Goal: Task Accomplishment & Management: Use online tool/utility

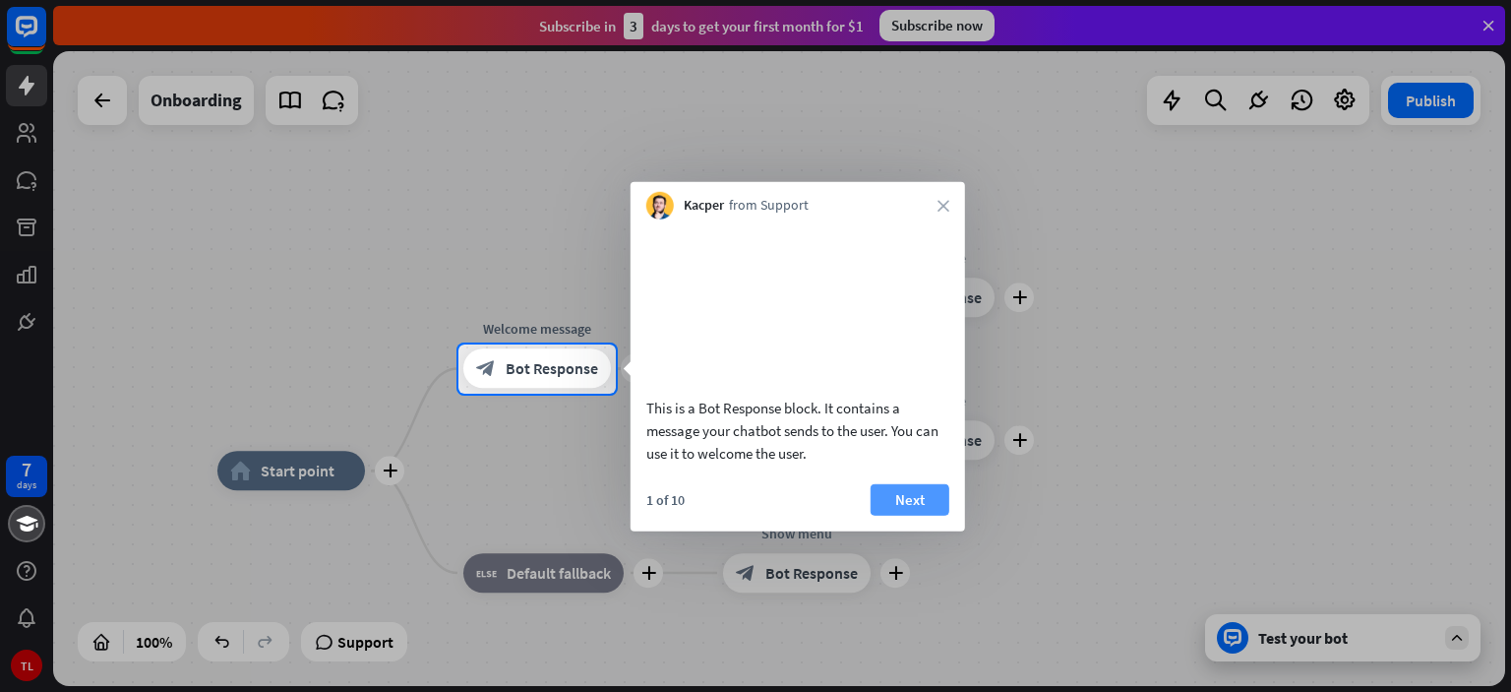
click at [893, 513] on button "Next" at bounding box center [910, 498] width 79 height 31
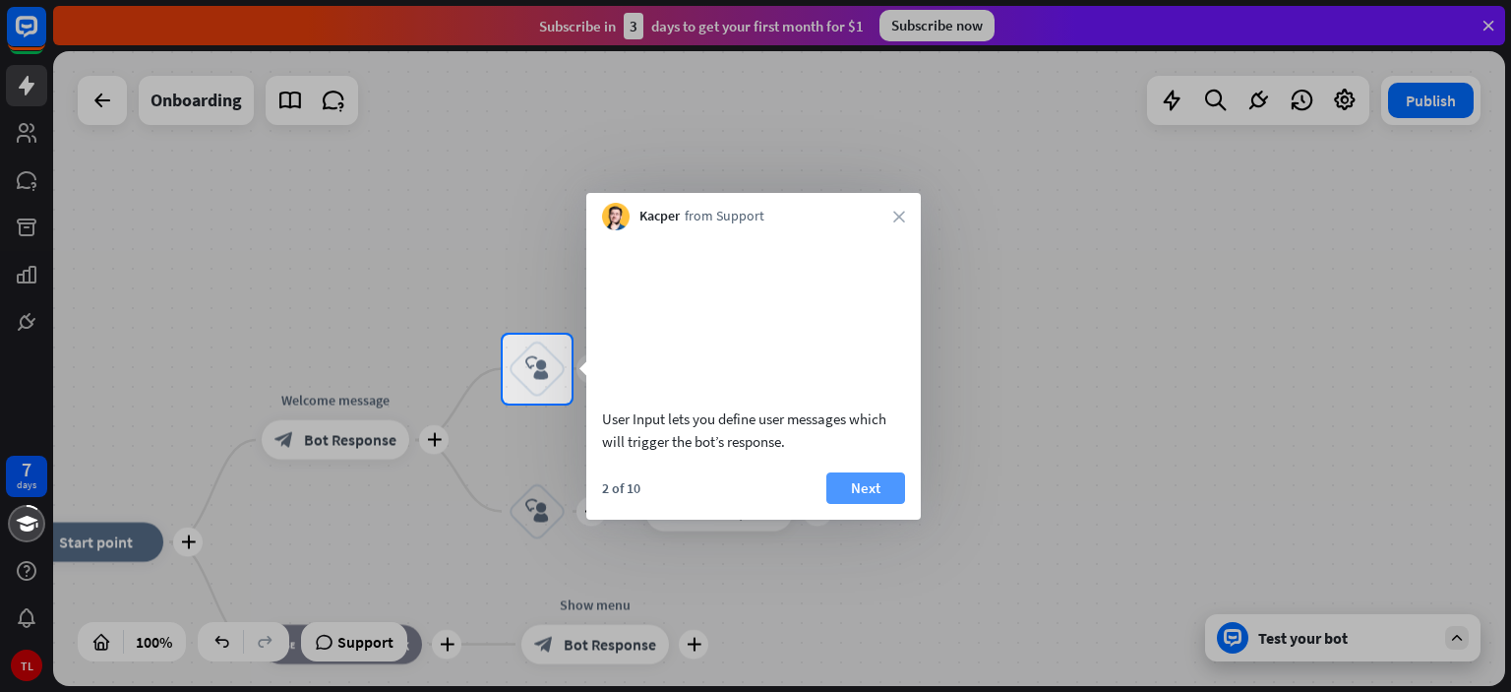
click at [893, 503] on button "Next" at bounding box center [865, 487] width 79 height 31
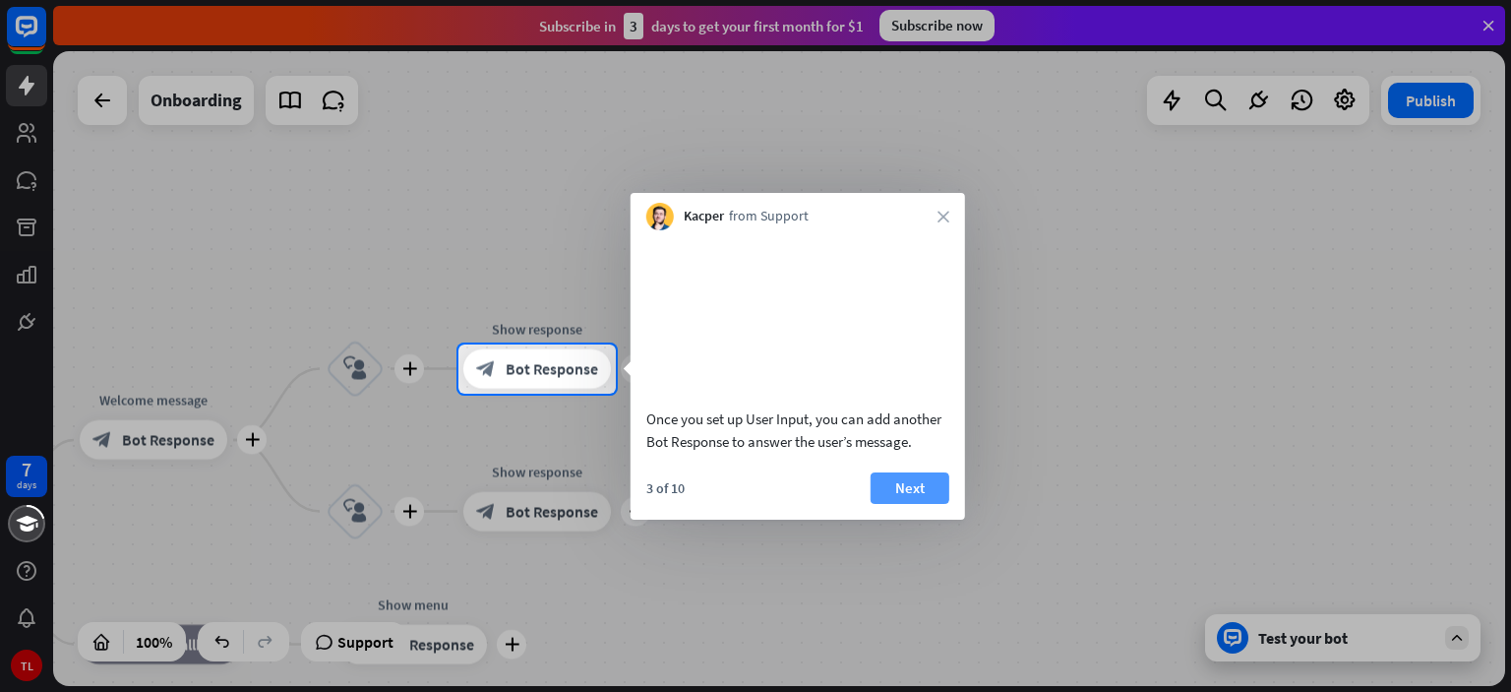
click at [898, 503] on button "Next" at bounding box center [910, 487] width 79 height 31
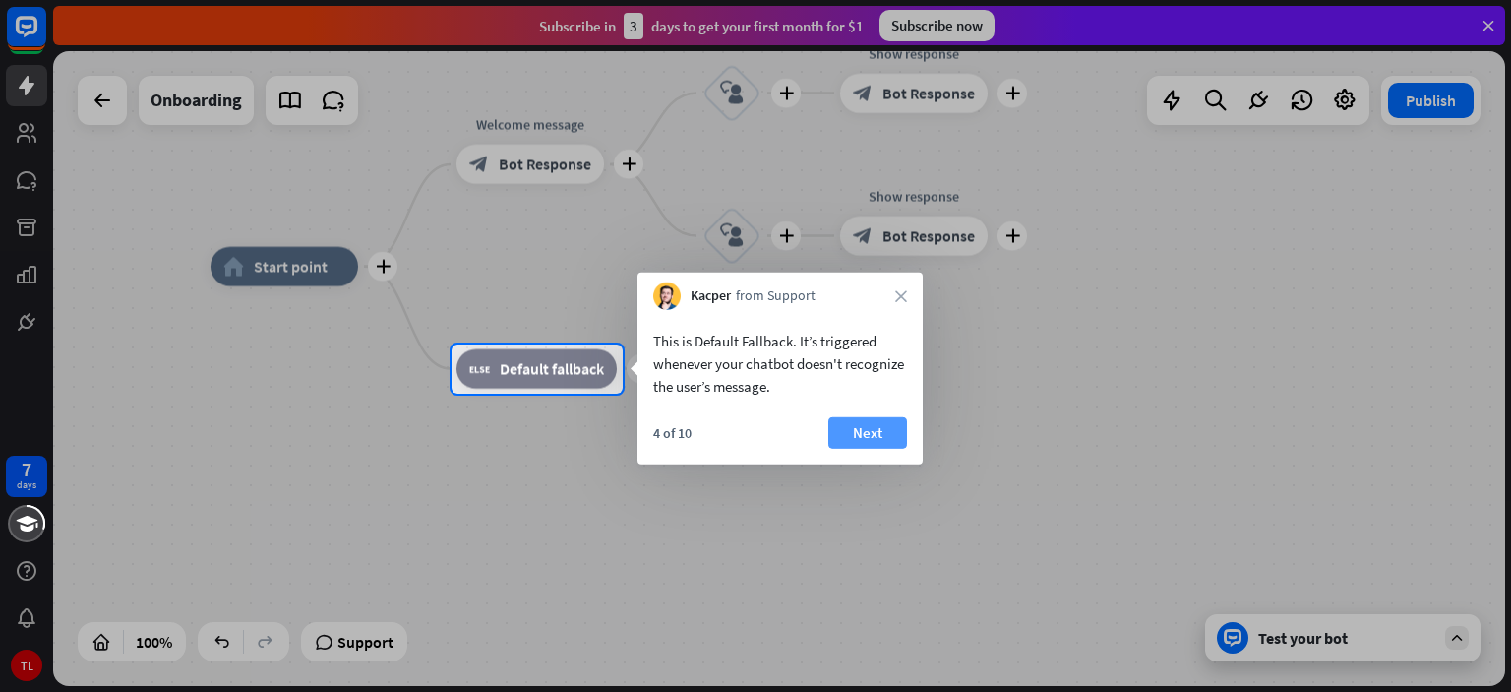
click at [865, 431] on button "Next" at bounding box center [867, 432] width 79 height 31
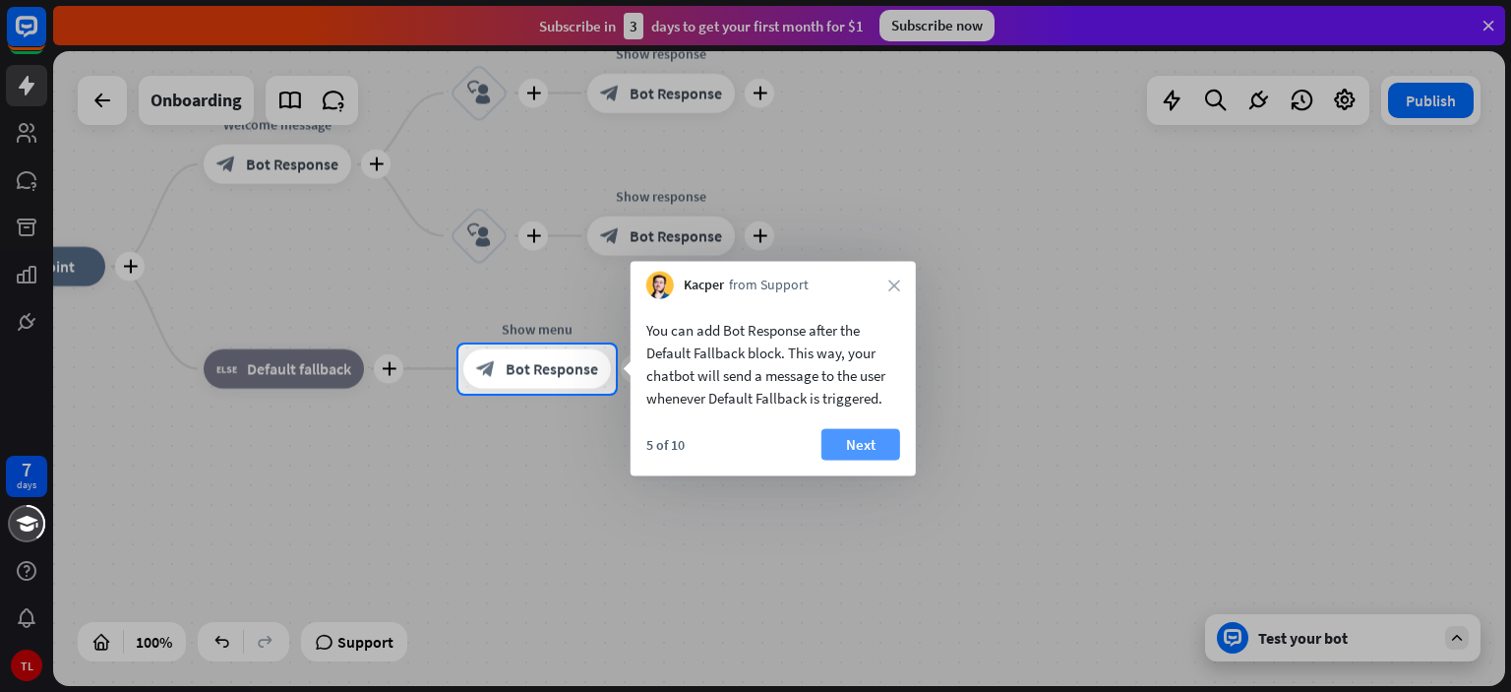
click at [865, 436] on button "Next" at bounding box center [860, 444] width 79 height 31
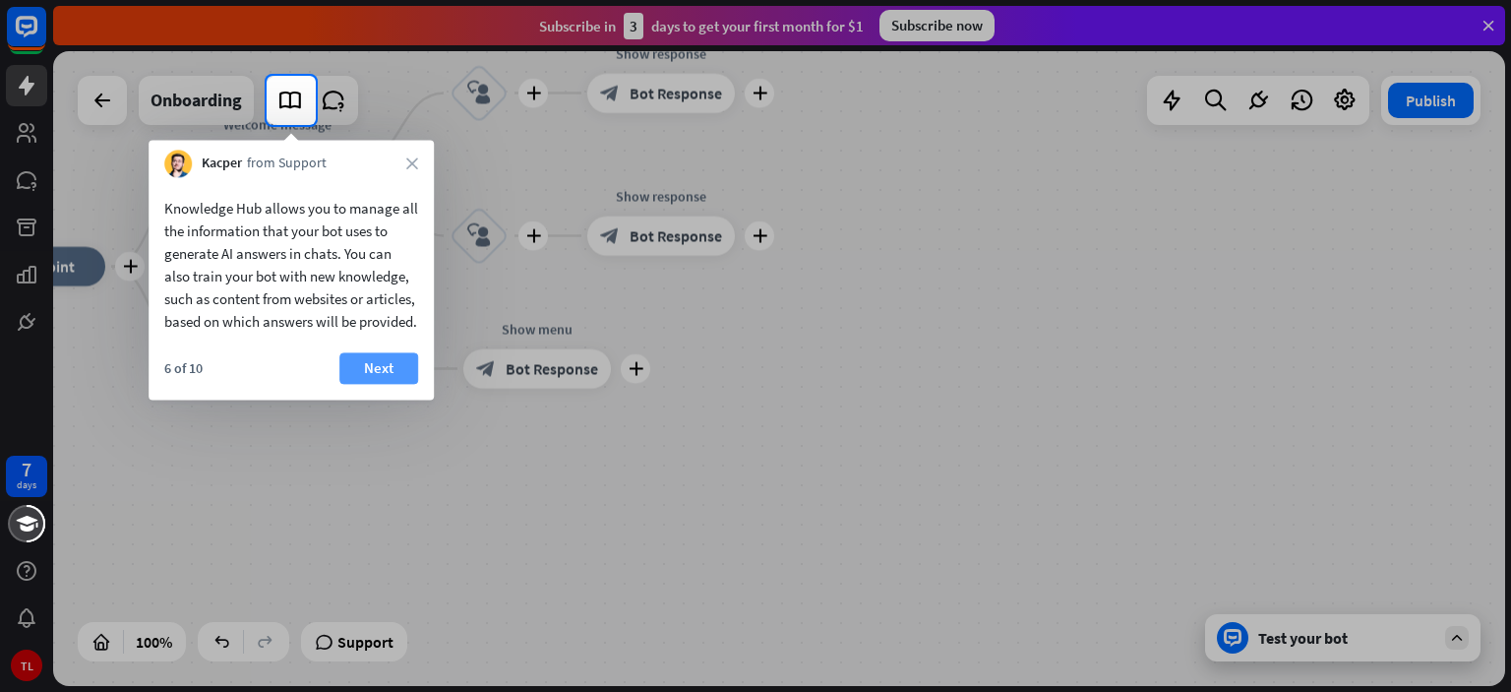
click at [411, 377] on button "Next" at bounding box center [378, 367] width 79 height 31
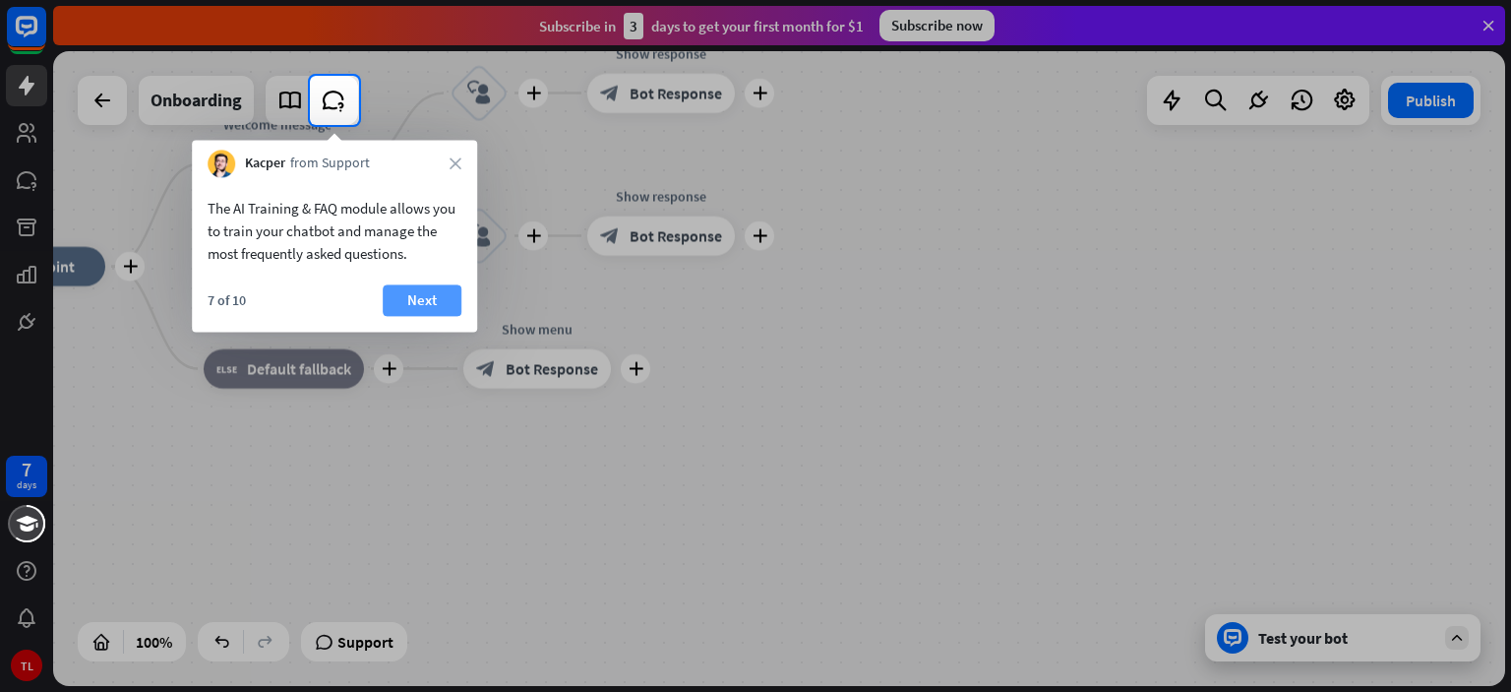
click at [437, 311] on button "Next" at bounding box center [422, 299] width 79 height 31
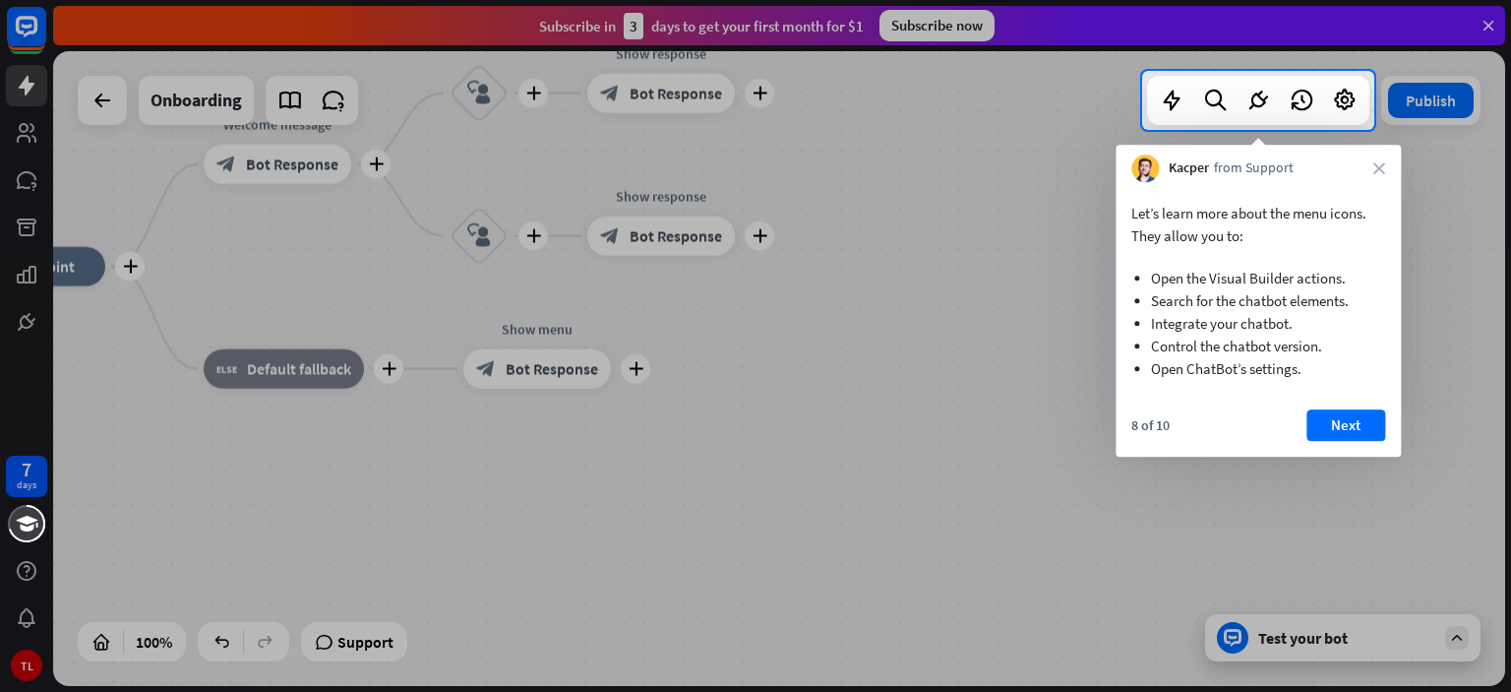
click at [1371, 431] on button "Next" at bounding box center [1345, 424] width 79 height 31
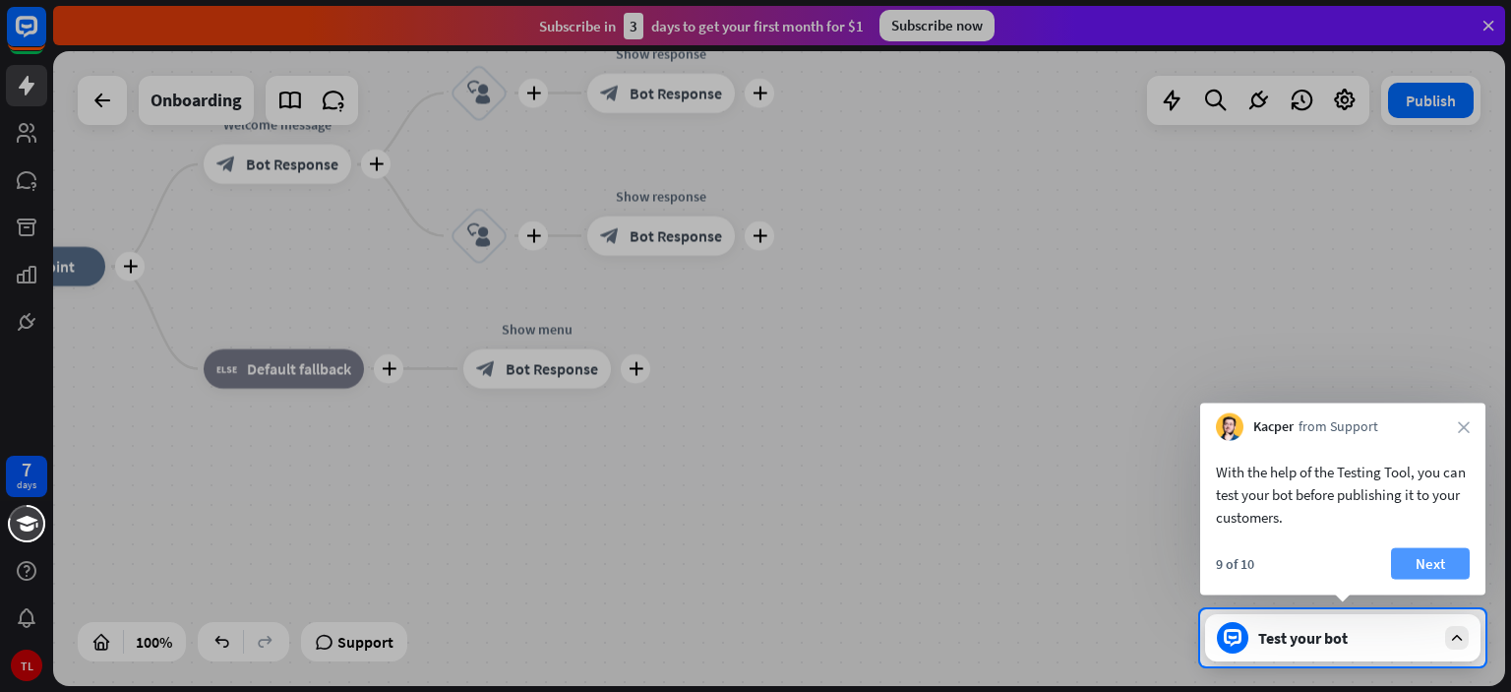
click at [1445, 562] on button "Next" at bounding box center [1430, 563] width 79 height 31
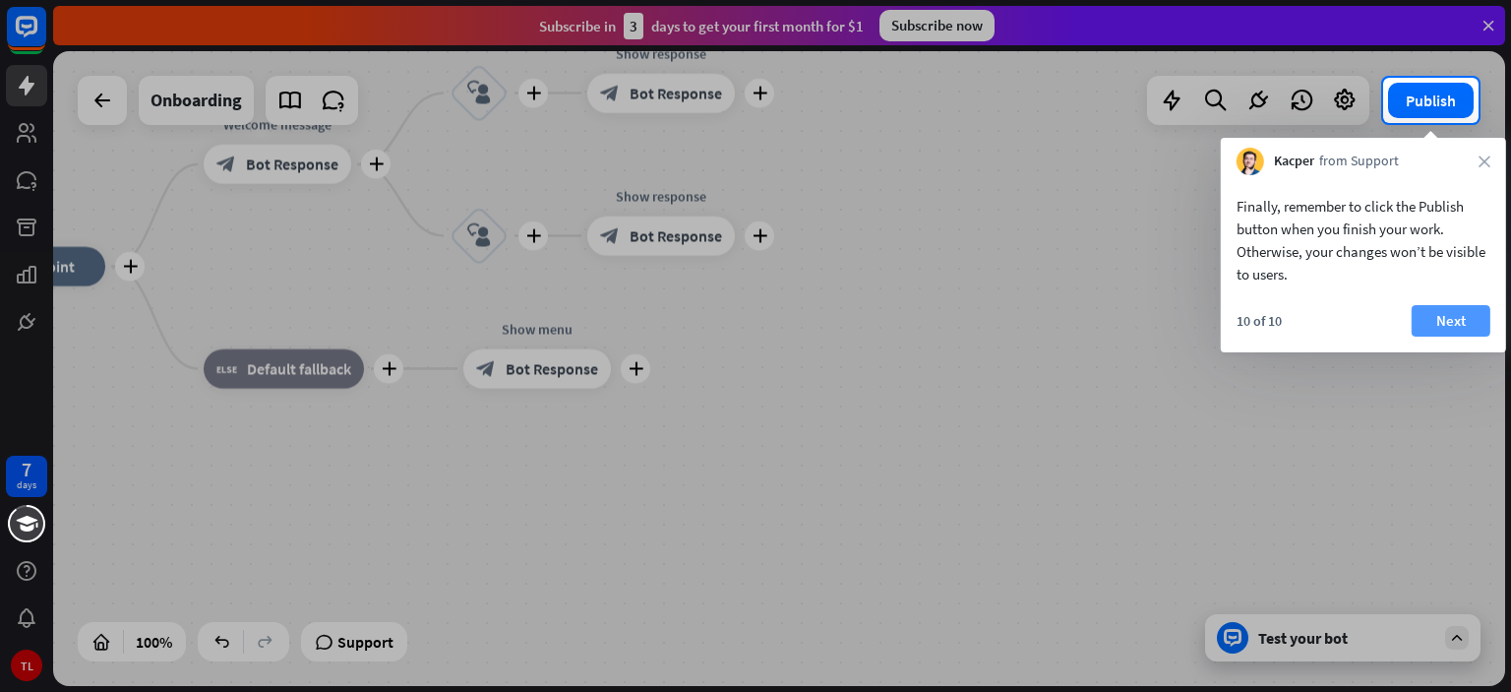
click at [1457, 309] on button "Next" at bounding box center [1451, 320] width 79 height 31
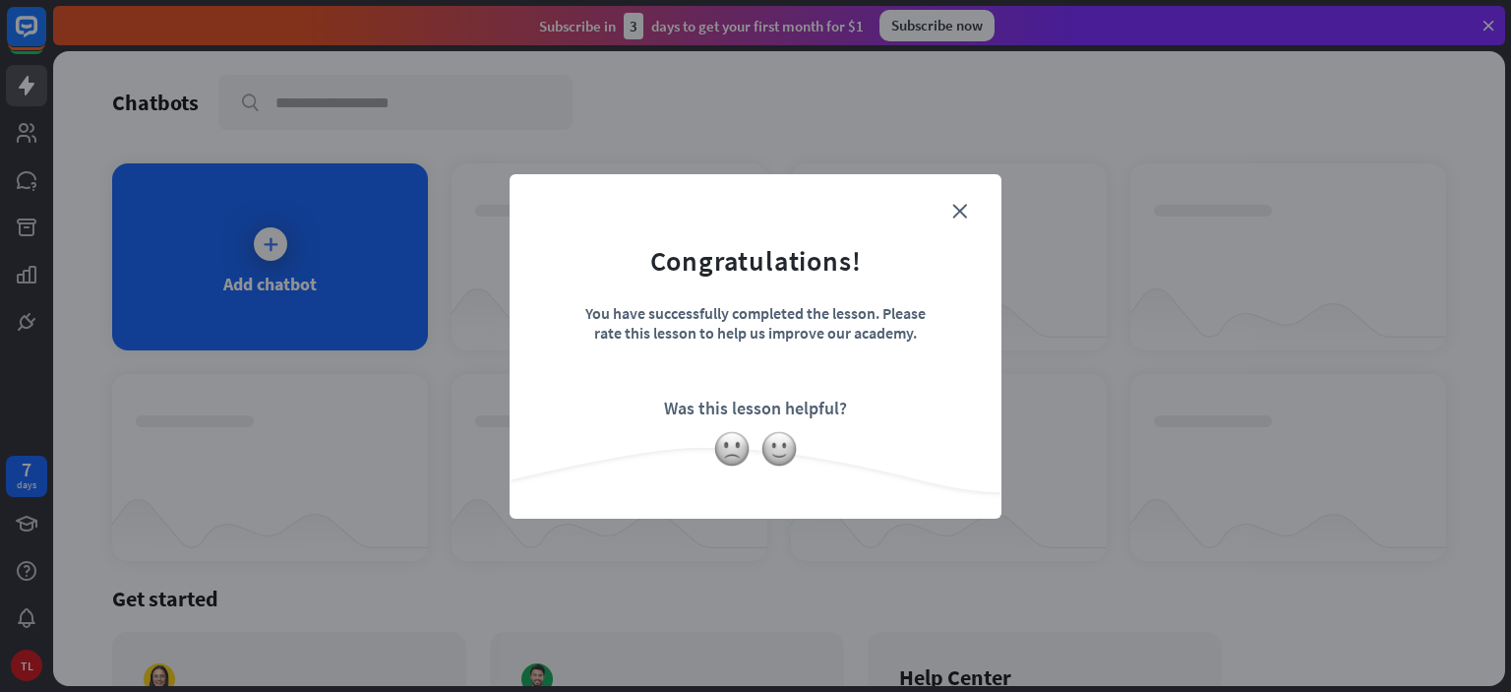
click at [967, 207] on form "Congratulations! You have successfully completed the lesson. Please rate this l…" at bounding box center [755, 316] width 443 height 235
click at [960, 204] on icon "close" at bounding box center [959, 211] width 15 height 15
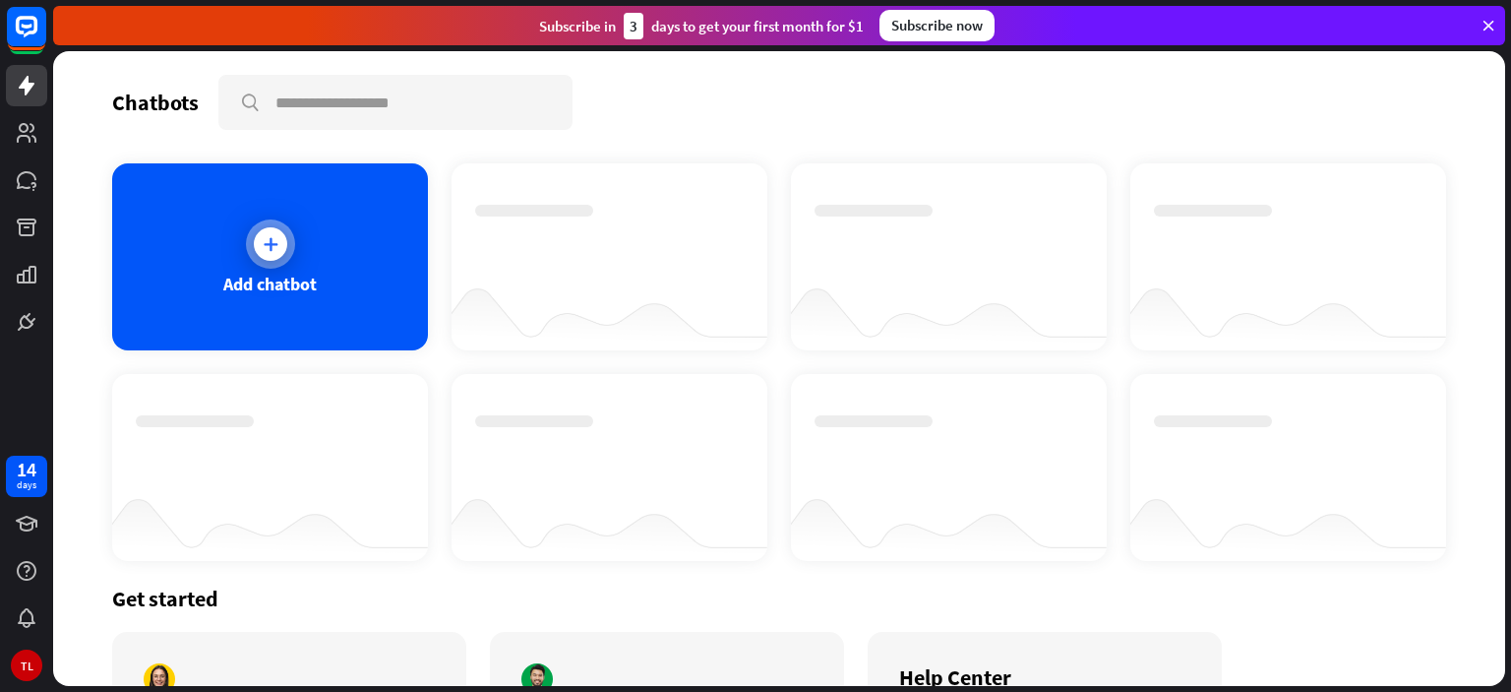
click at [278, 217] on div "Add chatbot" at bounding box center [270, 256] width 316 height 187
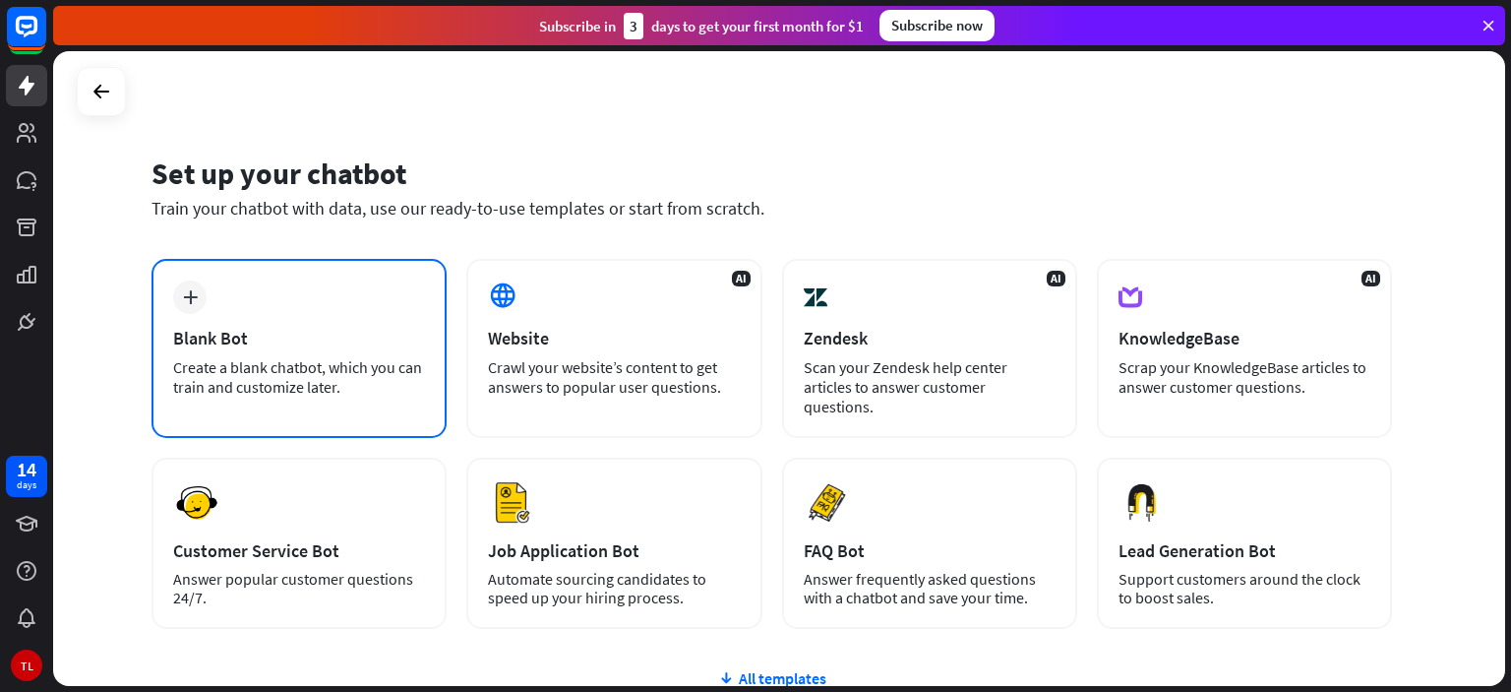
click at [319, 278] on div "plus Blank Bot Create a blank chatbot, which you can train and customize later." at bounding box center [298, 348] width 295 height 179
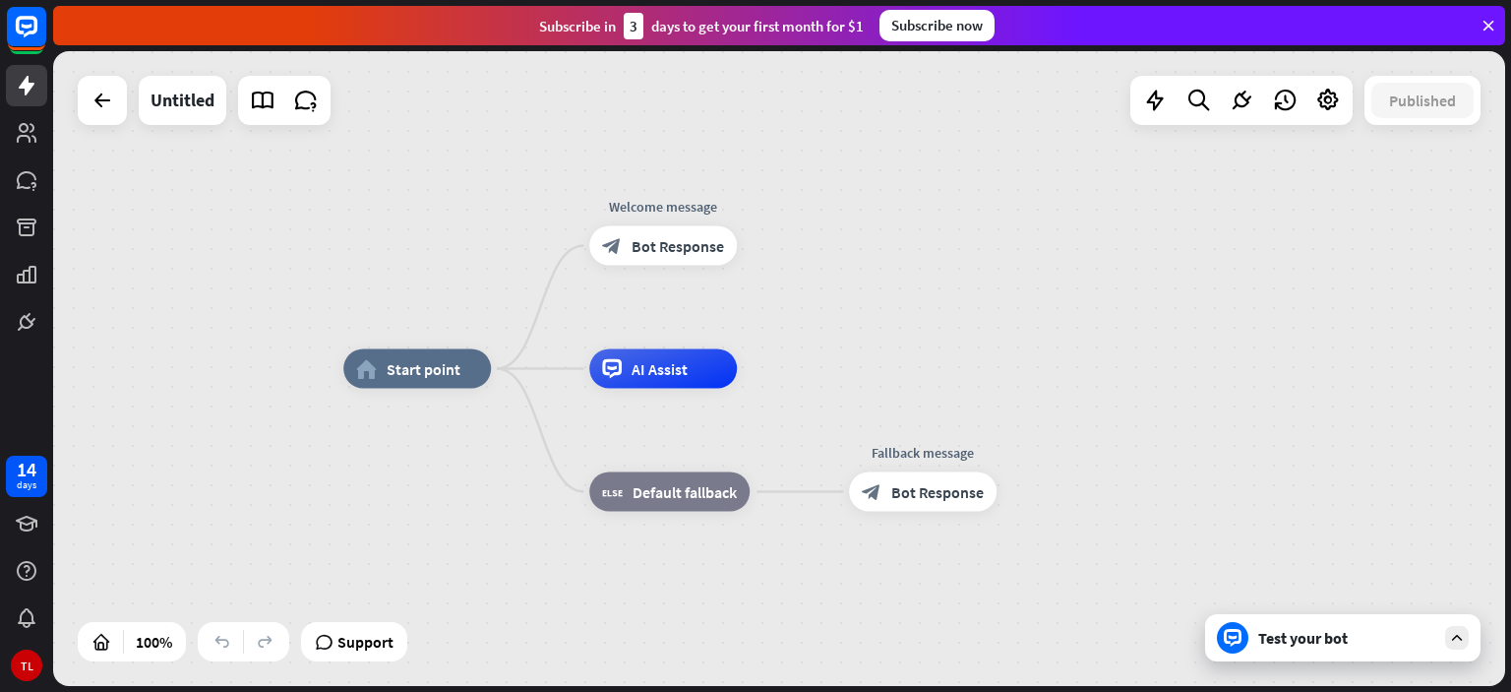
click at [1225, 643] on icon at bounding box center [1233, 638] width 18 height 18
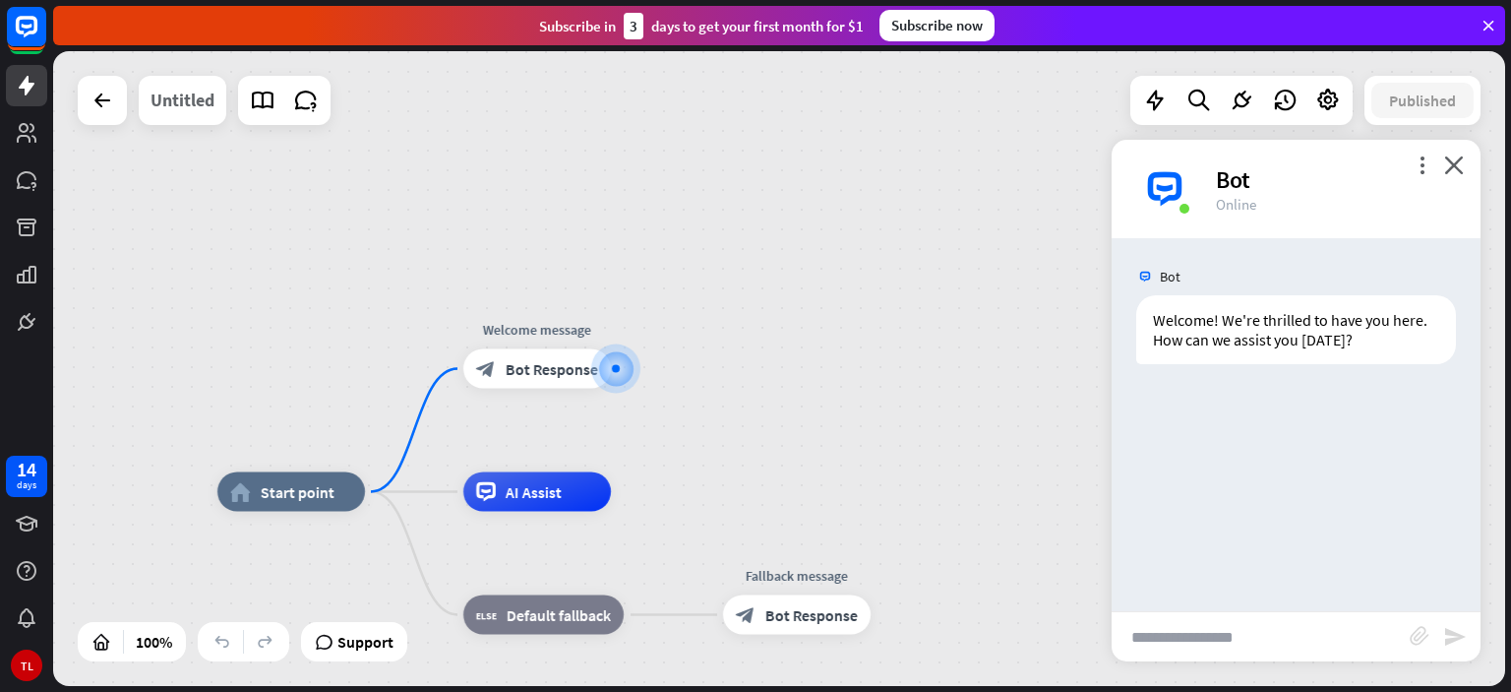
click at [182, 112] on div "Untitled" at bounding box center [183, 100] width 64 height 49
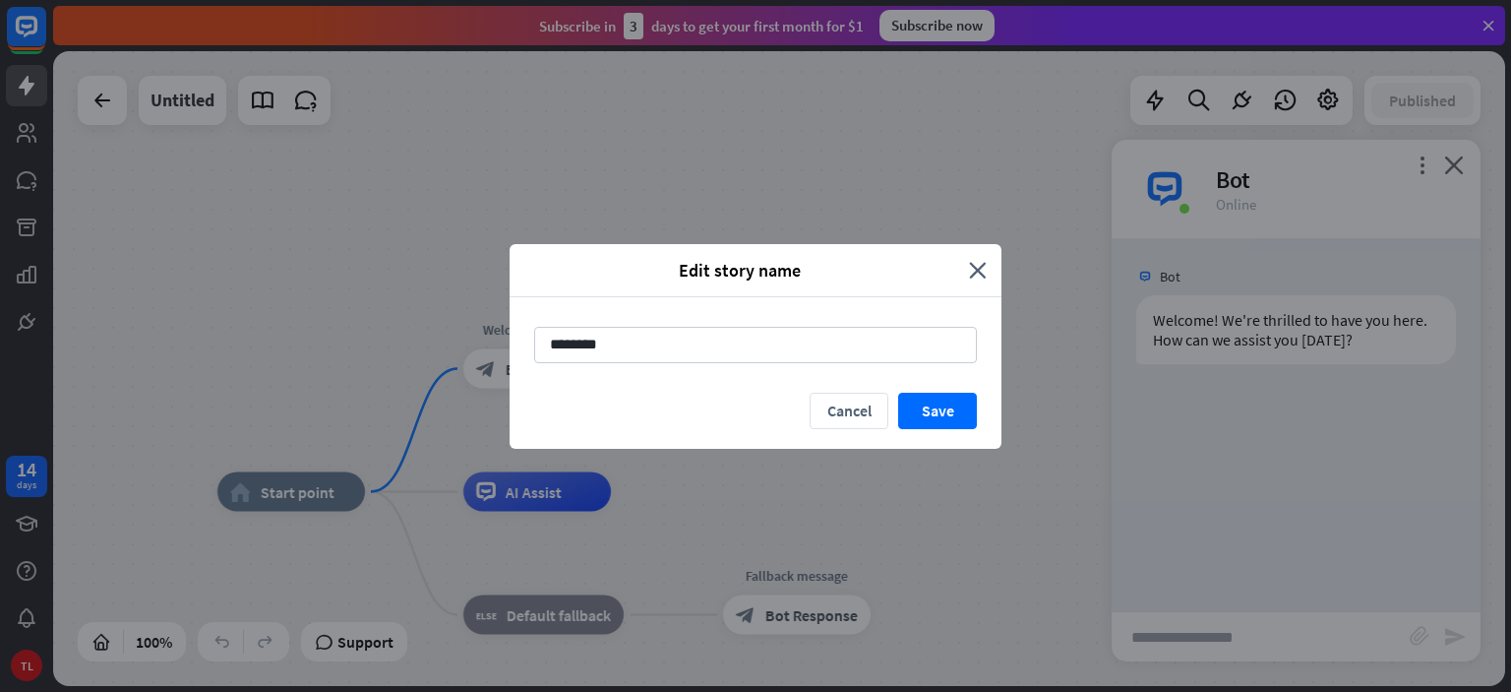
click at [968, 274] on div "Edit story name" at bounding box center [746, 270] width 445 height 23
click at [983, 263] on icon "close" at bounding box center [978, 270] width 18 height 23
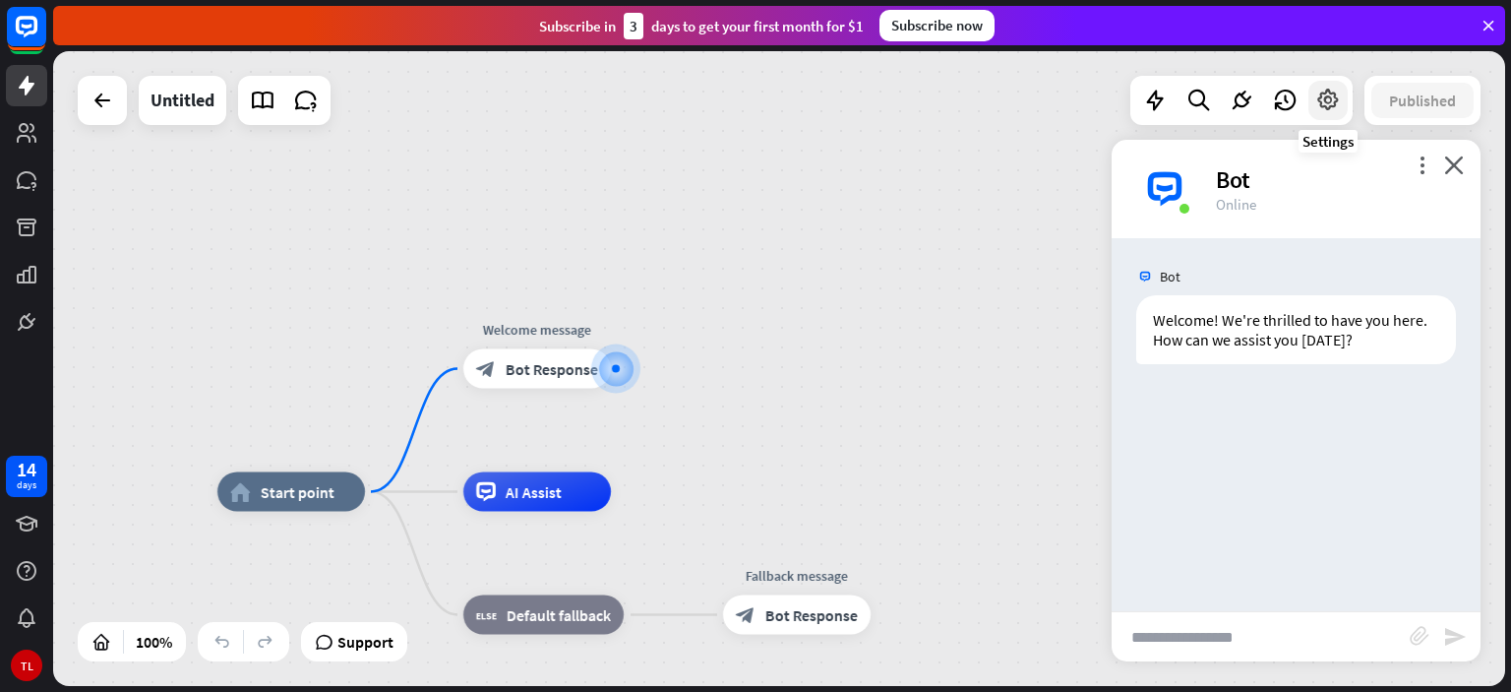
click at [1321, 95] on icon at bounding box center [1328, 101] width 26 height 26
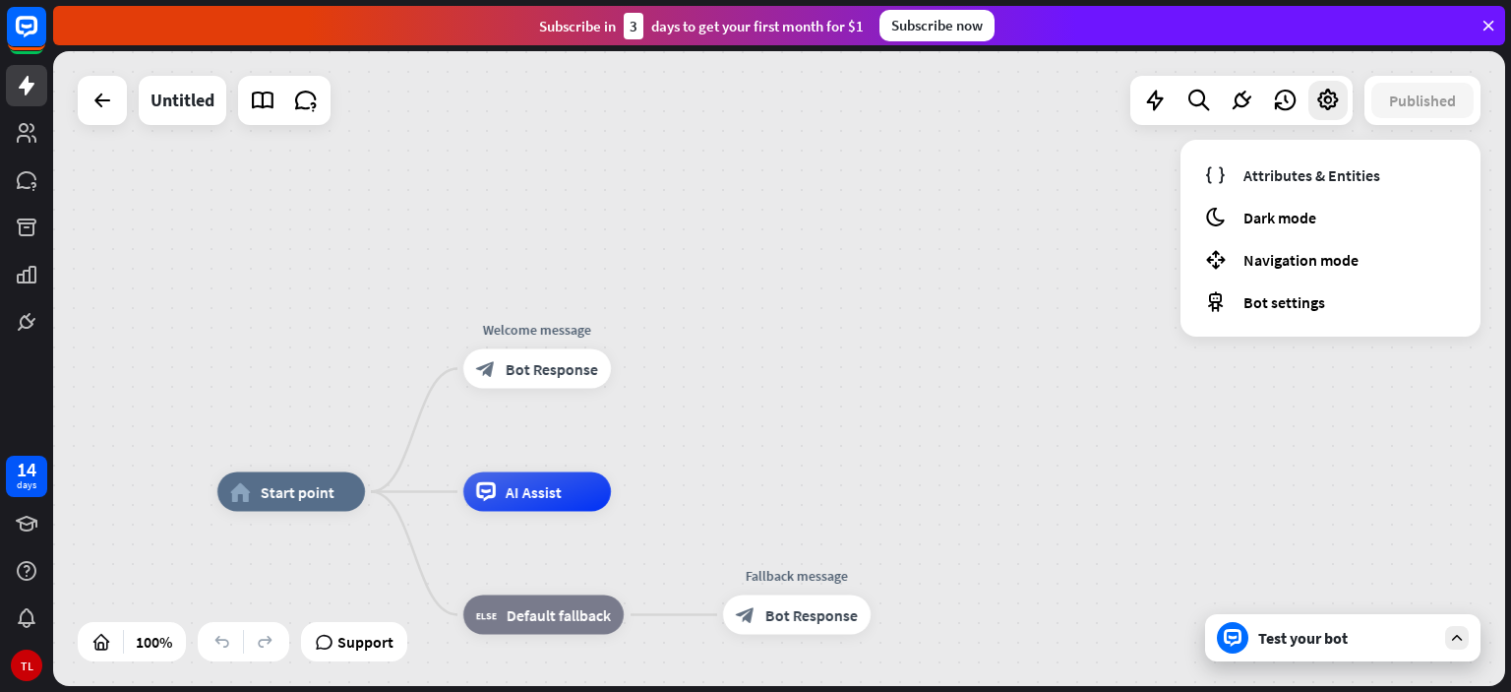
click at [899, 200] on div "home_2 Start point Welcome message block_bot_response Bot Response AI Assist bl…" at bounding box center [779, 368] width 1452 height 635
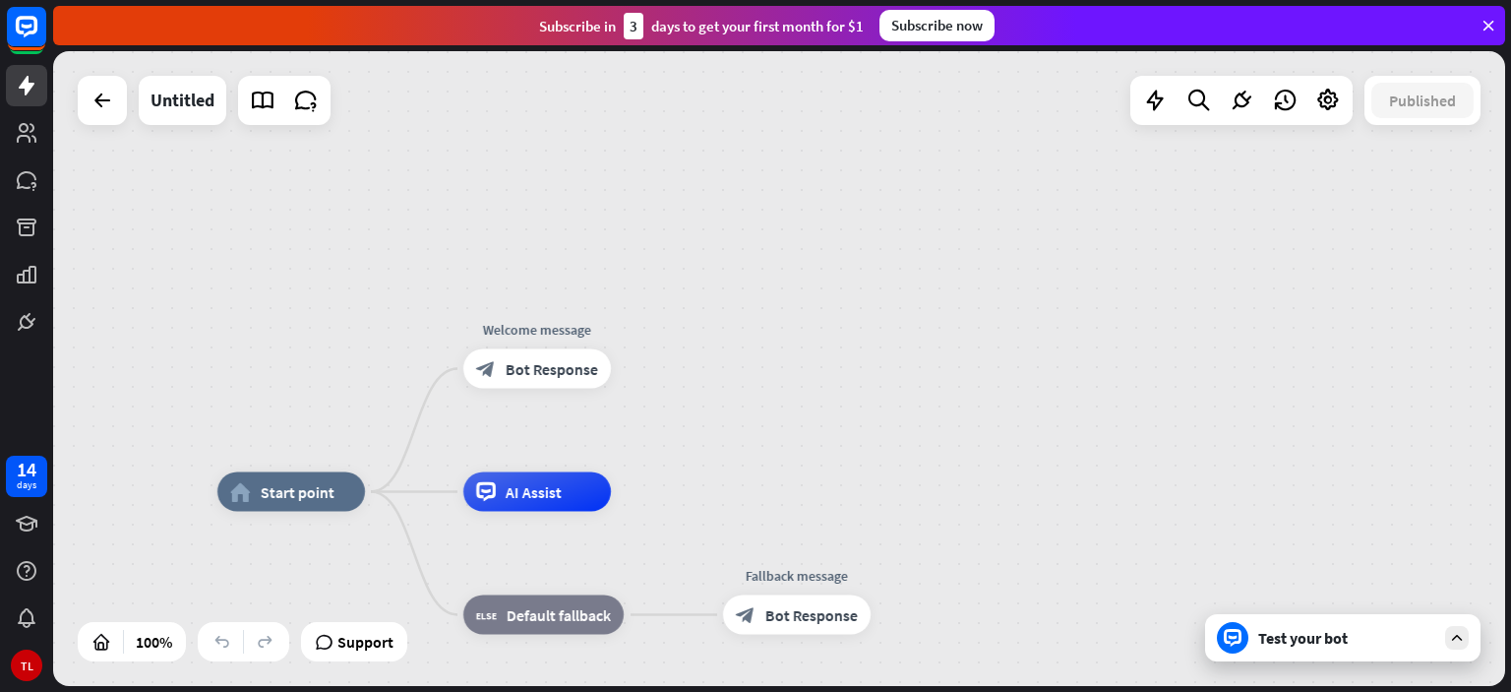
click at [1240, 642] on icon at bounding box center [1233, 638] width 18 height 18
